Goal: Navigation & Orientation: Find specific page/section

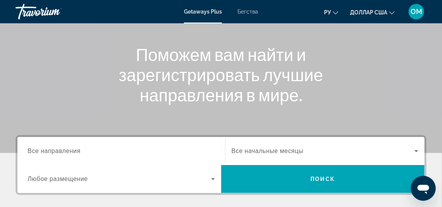
scroll to position [7, 0]
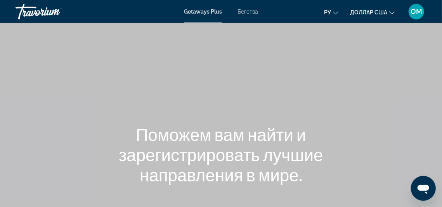
click at [252, 11] on font "Бегства" at bounding box center [247, 12] width 21 height 6
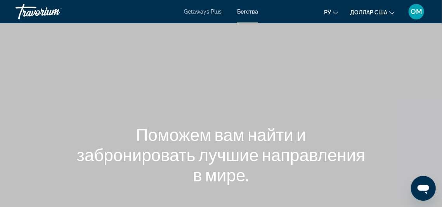
click at [207, 10] on font "Getaways Plus" at bounding box center [203, 12] width 38 height 6
click at [38, 11] on div "Травориум" at bounding box center [55, 12] width 78 height 20
click at [39, 14] on div "Травориум" at bounding box center [55, 12] width 78 height 20
